Goal: Transaction & Acquisition: Purchase product/service

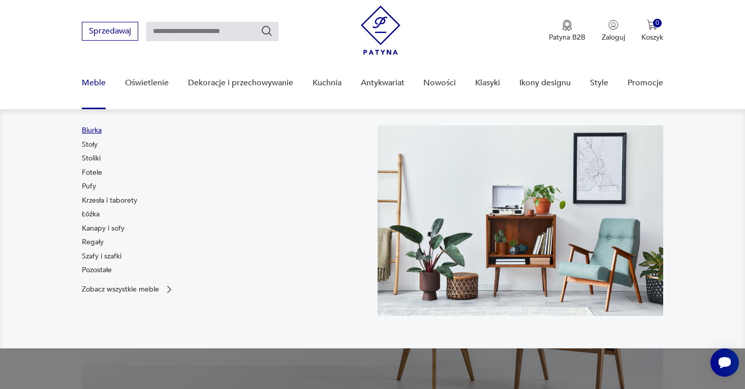
click at [94, 133] on link "Biurka" at bounding box center [92, 131] width 20 height 10
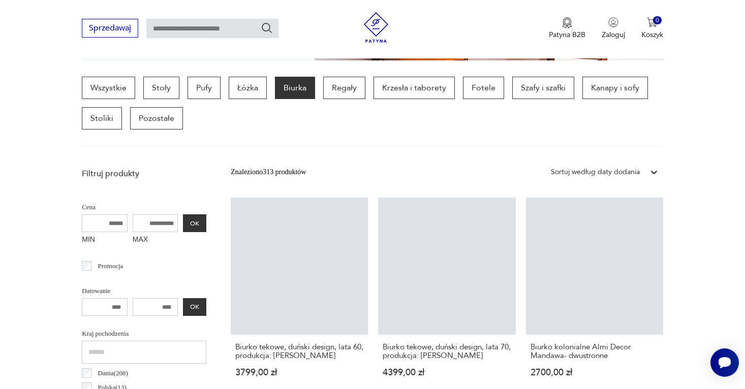
scroll to position [288, 0]
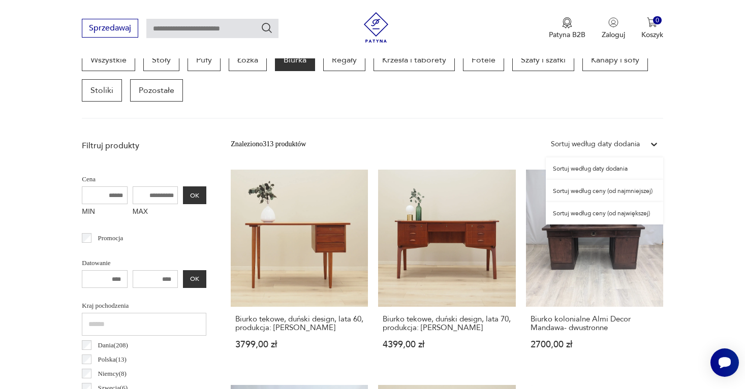
click at [580, 141] on div "Sortuj według daty dodania" at bounding box center [595, 144] width 89 height 11
click at [609, 194] on div "Sortuj według ceny (od najmniejszej)" at bounding box center [604, 191] width 117 height 22
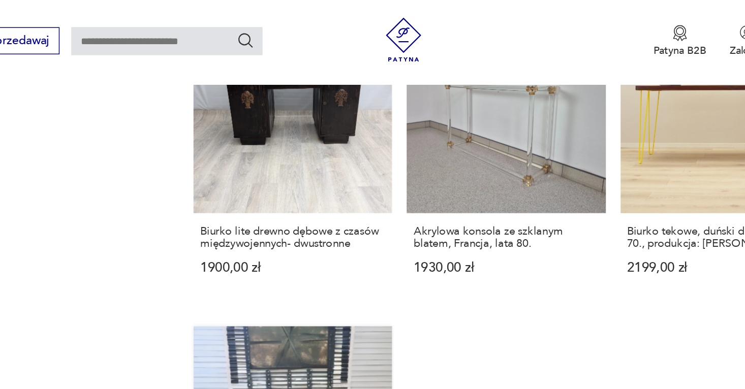
scroll to position [1265, 0]
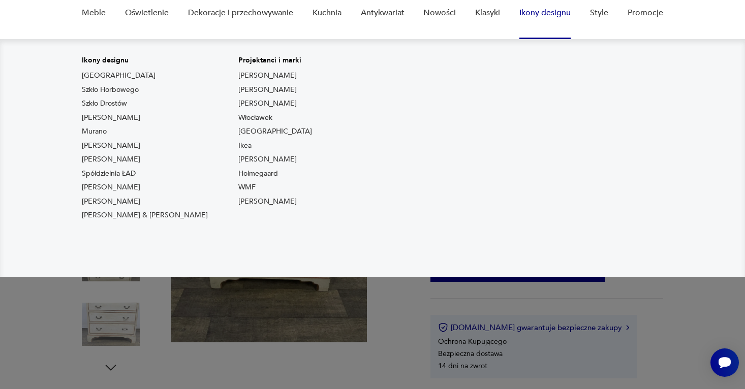
scroll to position [147, 0]
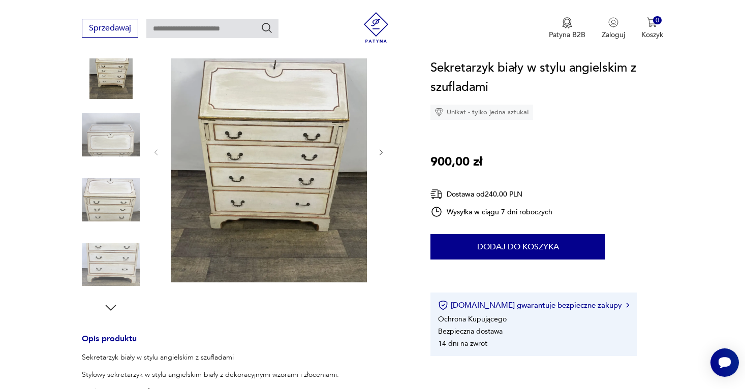
click at [113, 198] on img at bounding box center [111, 200] width 58 height 58
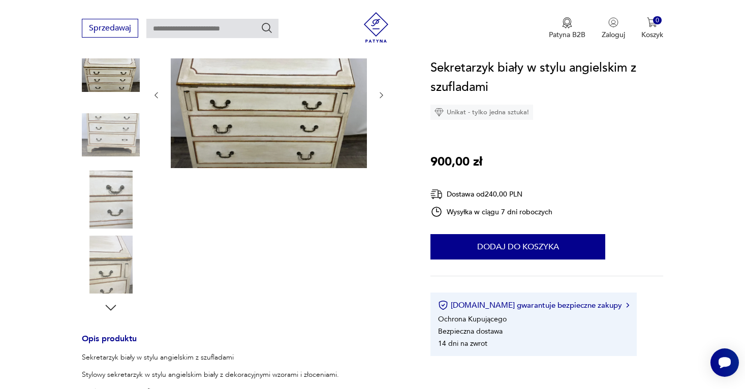
click at [113, 240] on img at bounding box center [111, 265] width 58 height 58
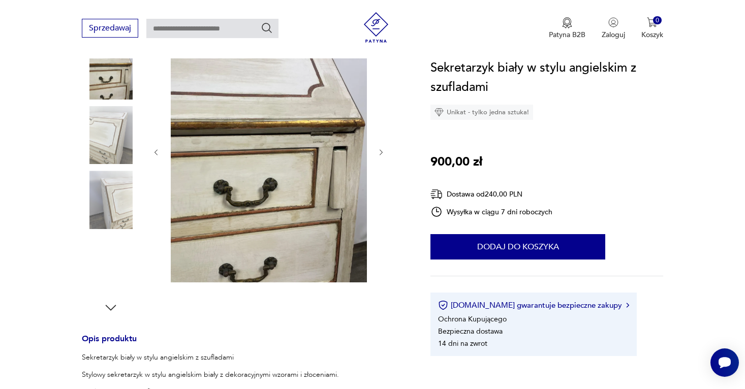
click at [113, 240] on img at bounding box center [111, 265] width 58 height 58
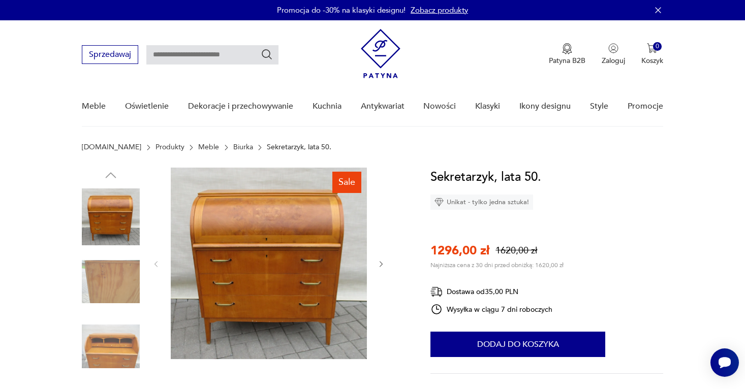
click at [382, 262] on icon "button" at bounding box center [381, 264] width 9 height 9
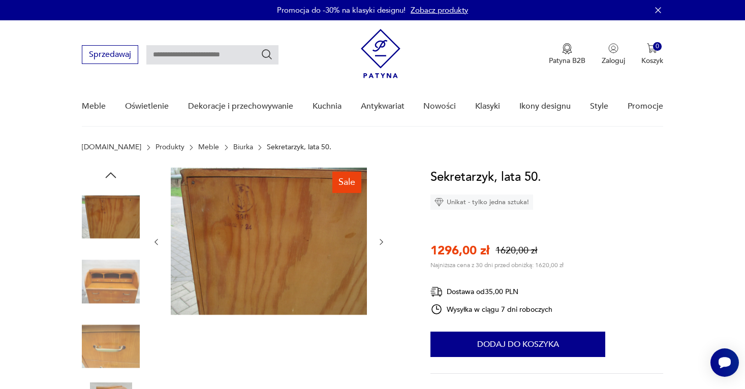
click at [382, 262] on div at bounding box center [269, 242] width 234 height 149
click at [123, 279] on img at bounding box center [111, 282] width 58 height 58
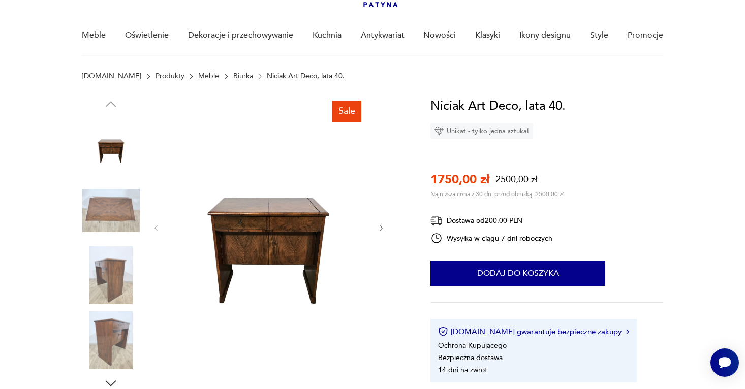
scroll to position [70, 0]
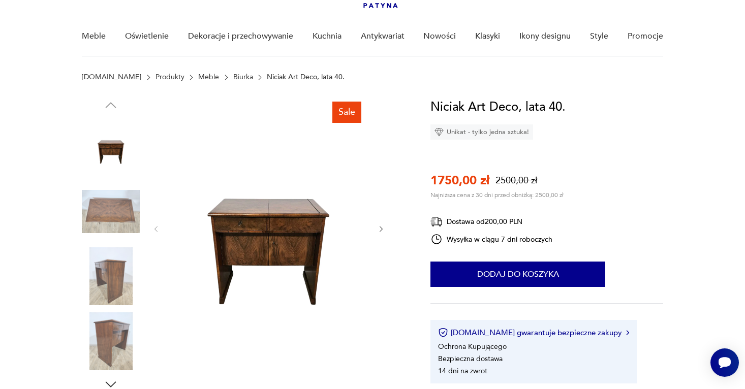
click at [108, 290] on img at bounding box center [111, 276] width 58 height 58
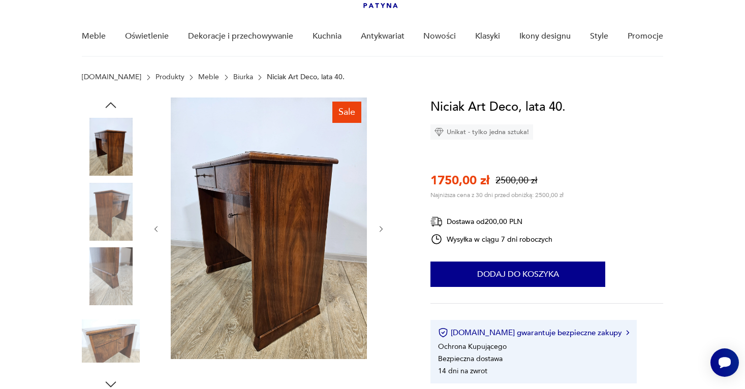
click at [383, 225] on icon "button" at bounding box center [381, 229] width 9 height 9
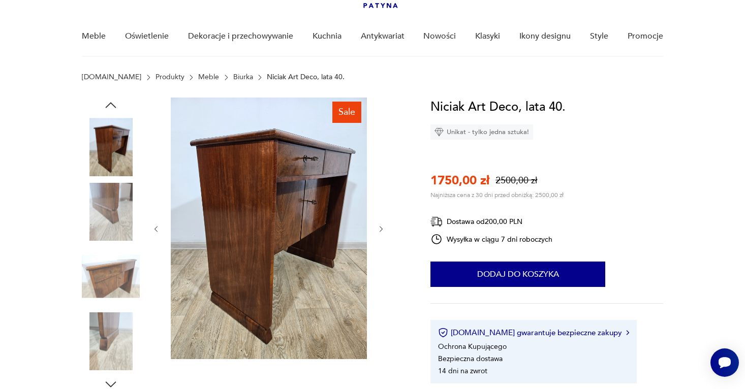
click at [383, 225] on icon "button" at bounding box center [381, 229] width 9 height 9
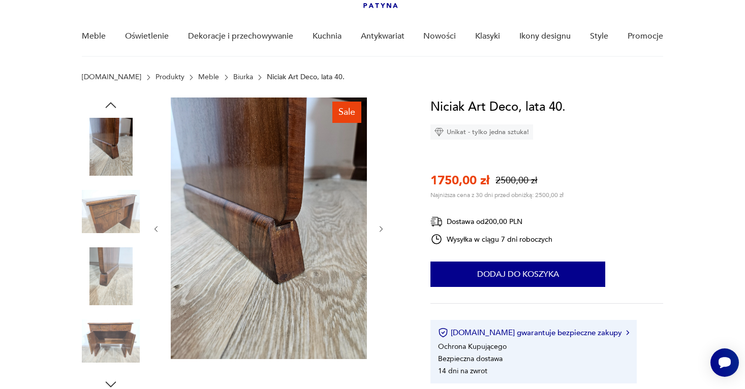
click at [383, 225] on icon "button" at bounding box center [381, 229] width 9 height 9
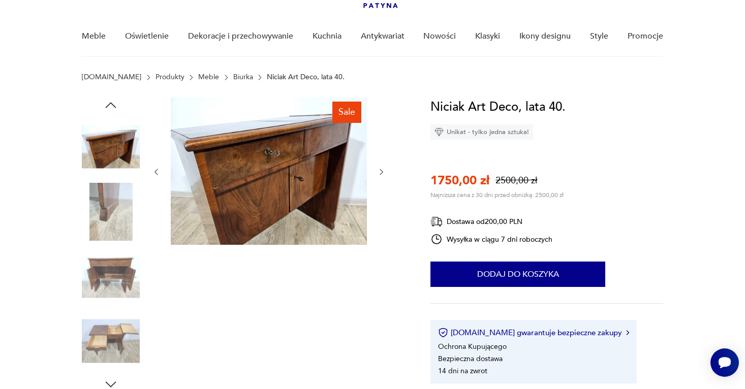
scroll to position [0, 0]
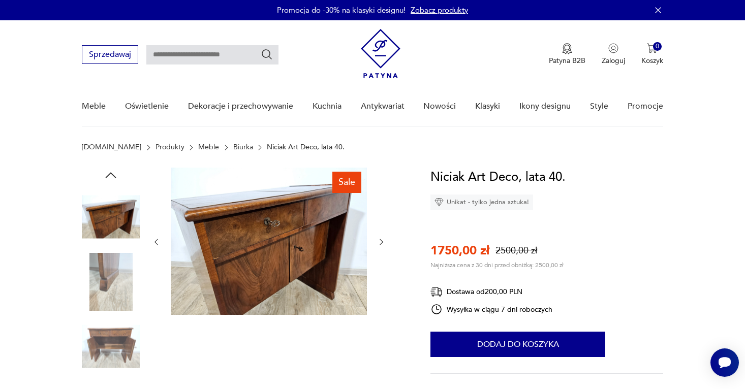
click at [110, 173] on icon "button" at bounding box center [110, 175] width 15 height 15
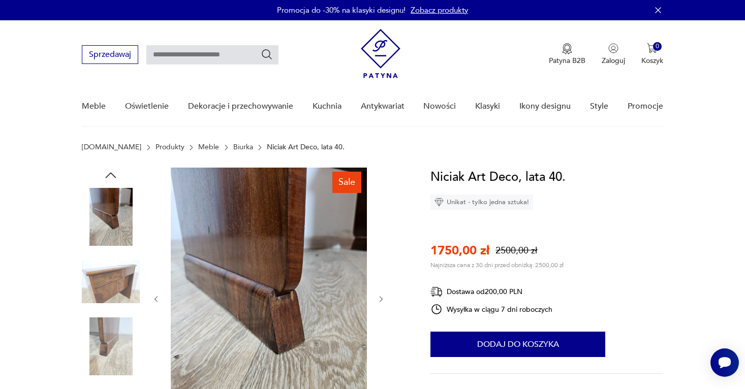
click at [110, 173] on icon "button" at bounding box center [110, 175] width 15 height 15
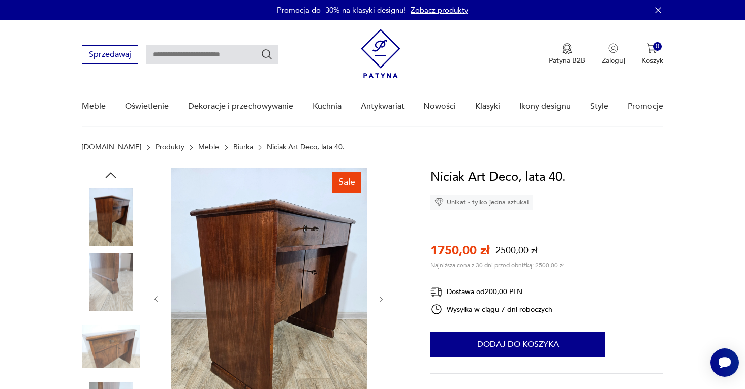
click at [110, 173] on icon "button" at bounding box center [110, 175] width 15 height 15
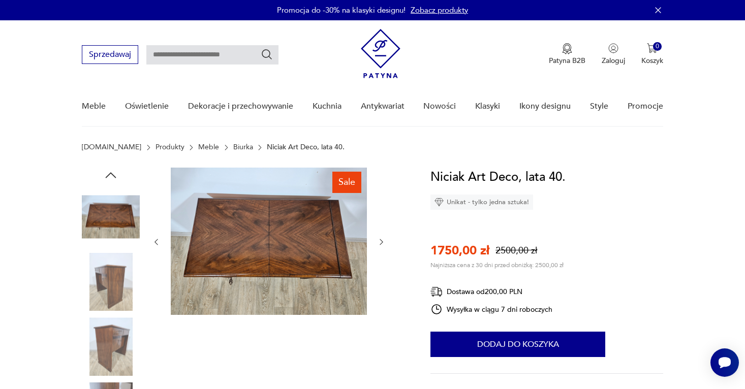
click at [118, 293] on img at bounding box center [111, 282] width 58 height 58
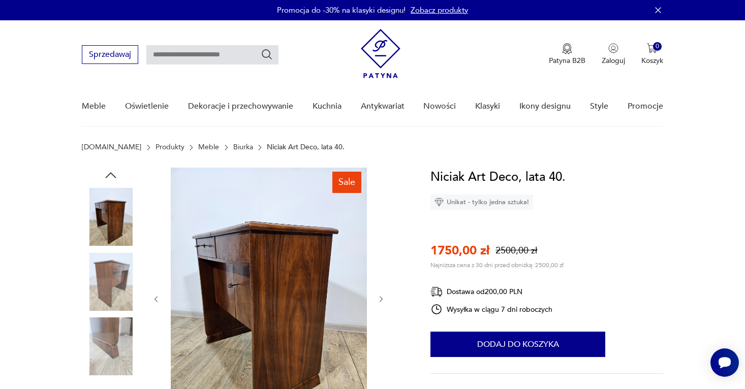
click at [112, 176] on icon "button" at bounding box center [110, 175] width 15 height 15
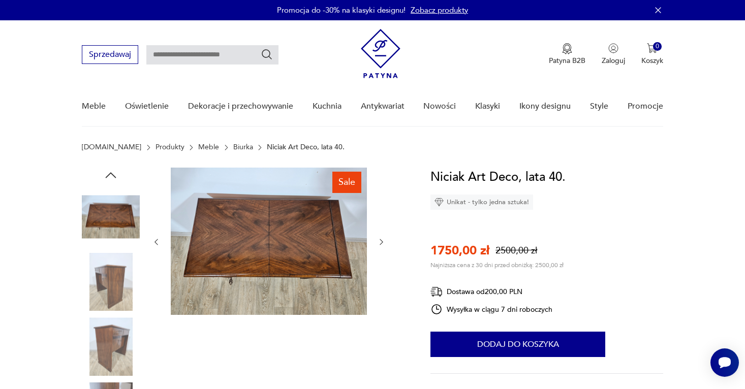
click at [112, 176] on icon "button" at bounding box center [110, 175] width 15 height 15
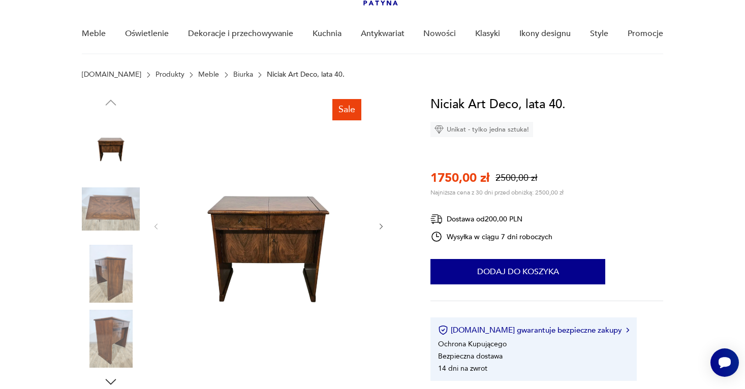
scroll to position [70, 0]
